Goal: Navigation & Orientation: Find specific page/section

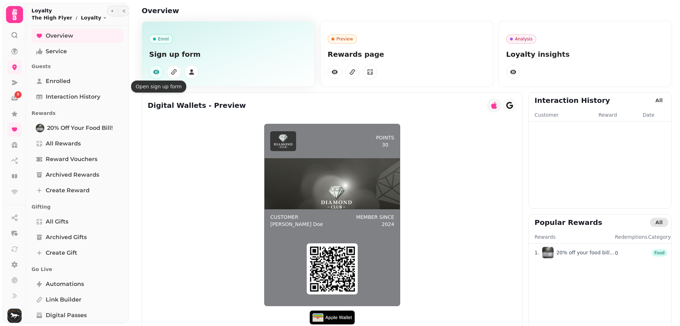
click at [151, 72] on button "button" at bounding box center [156, 72] width 14 height 14
